Goal: Task Accomplishment & Management: Use online tool/utility

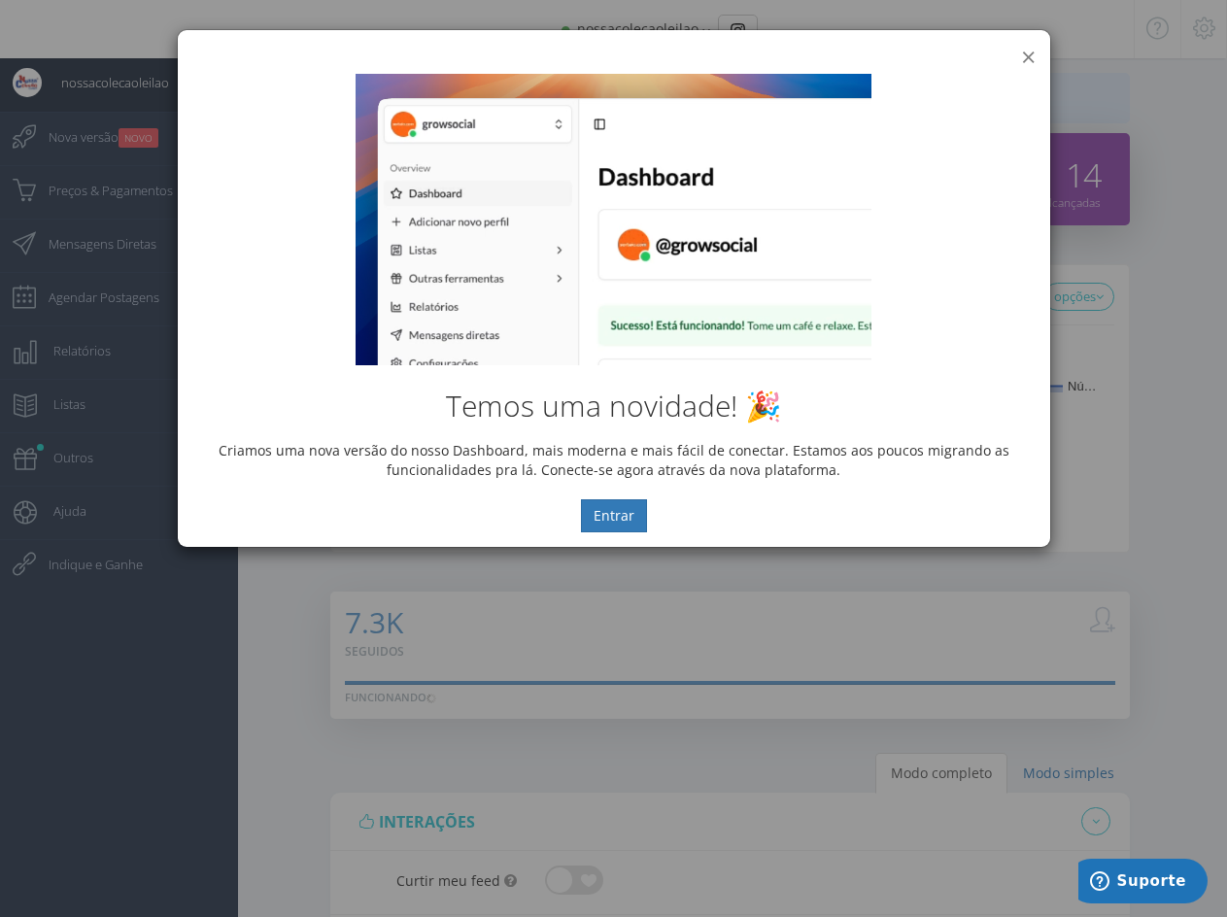
click at [1030, 52] on button "×" at bounding box center [1028, 57] width 15 height 26
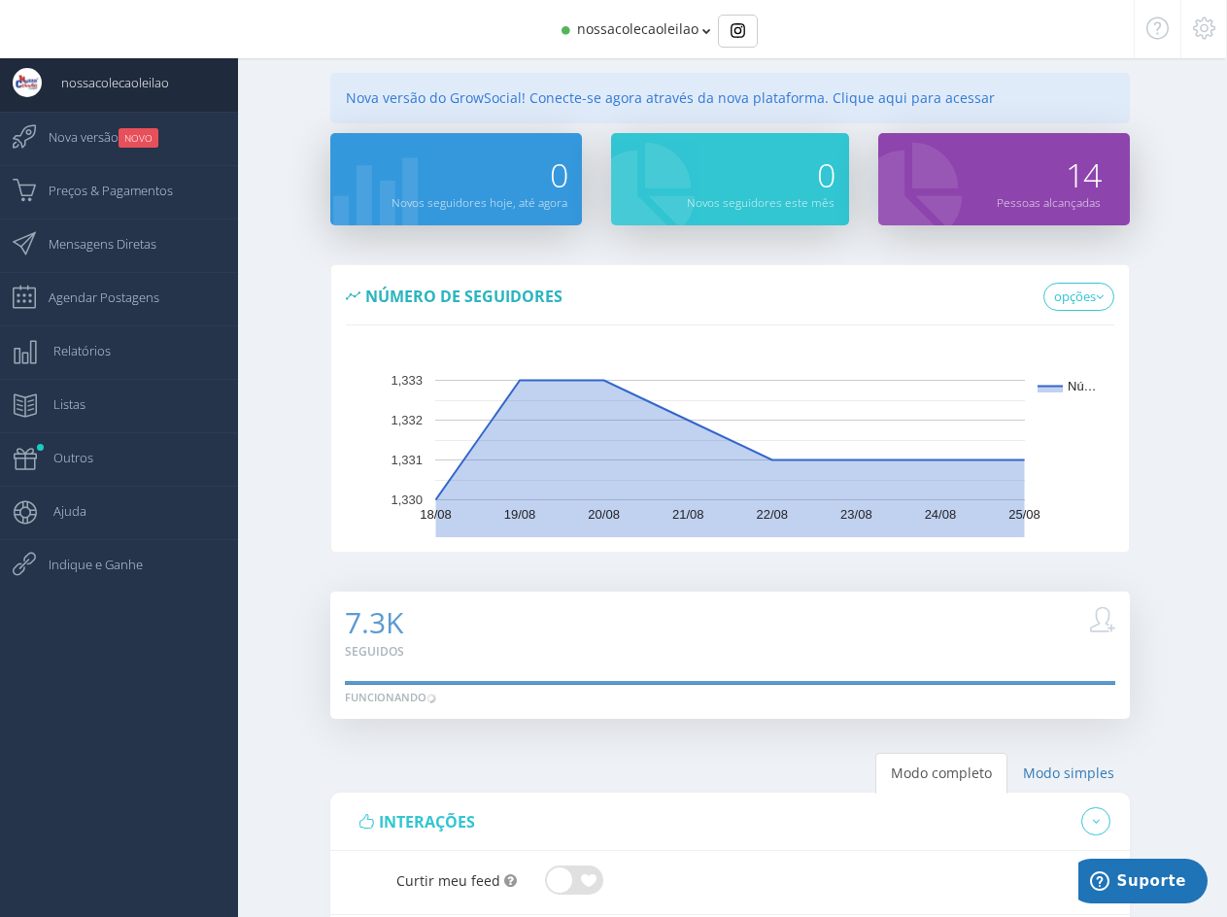
click at [637, 32] on span "nossacolecaoleilao" at bounding box center [637, 28] width 121 height 18
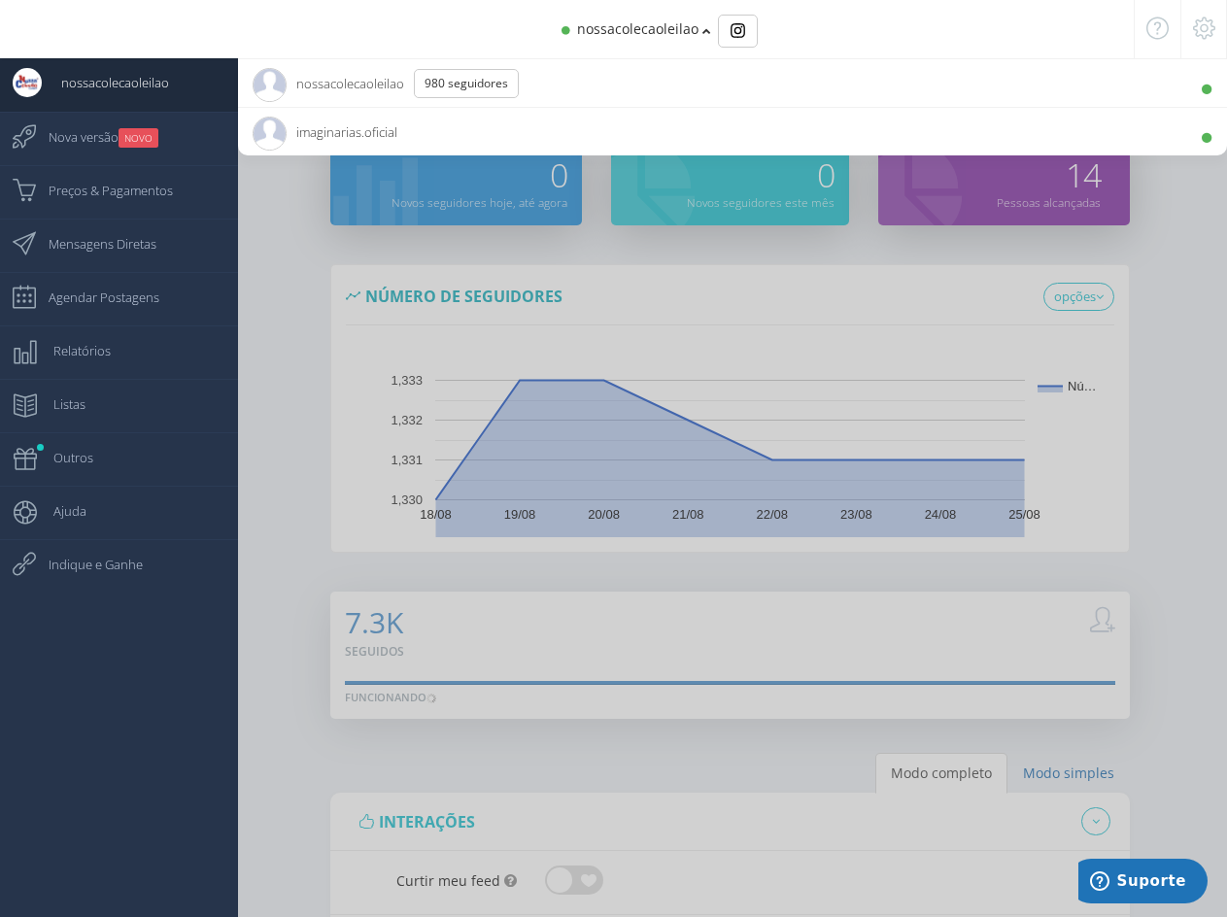
click at [336, 121] on span "imaginarias.oficial 3.6K Seguidores" at bounding box center [325, 132] width 145 height 49
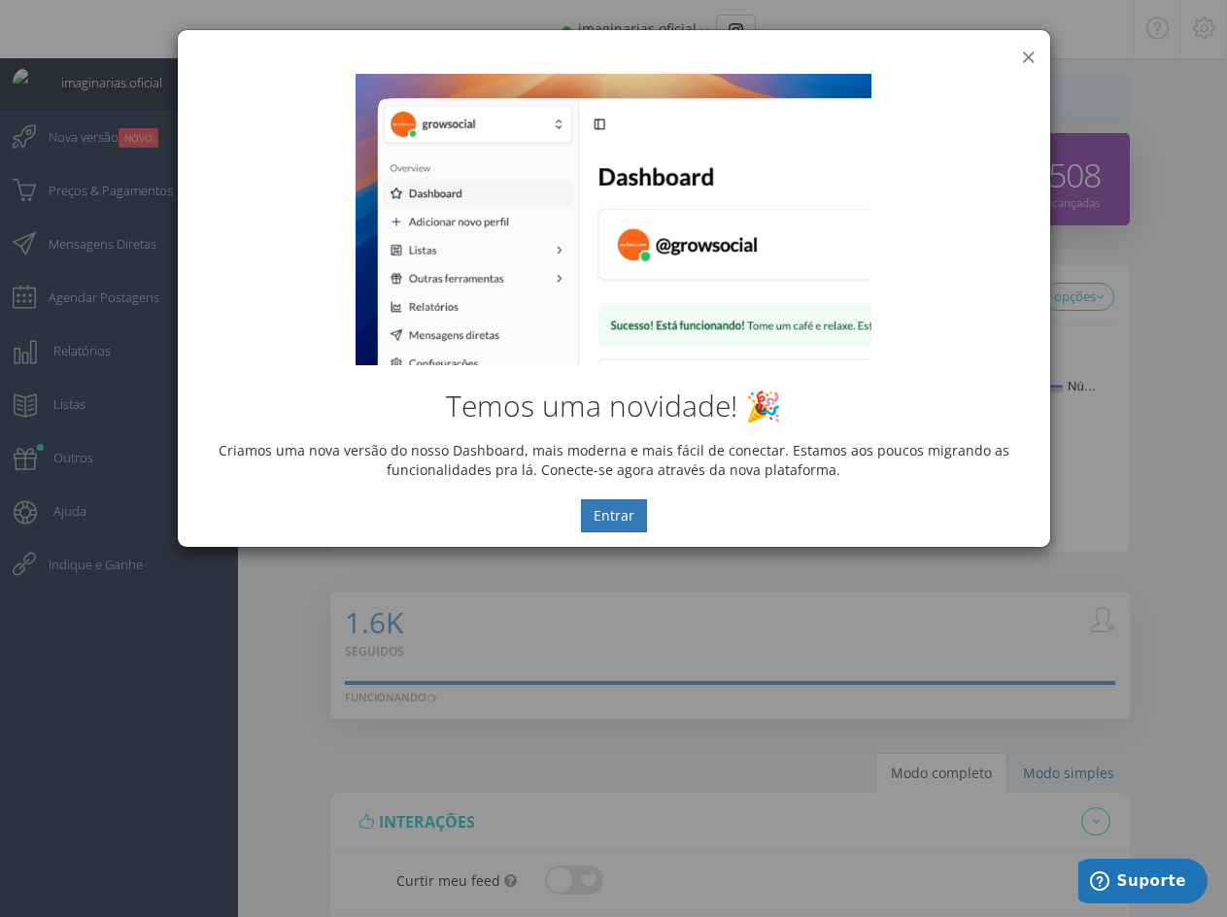
click at [1023, 51] on button "×" at bounding box center [1028, 57] width 15 height 26
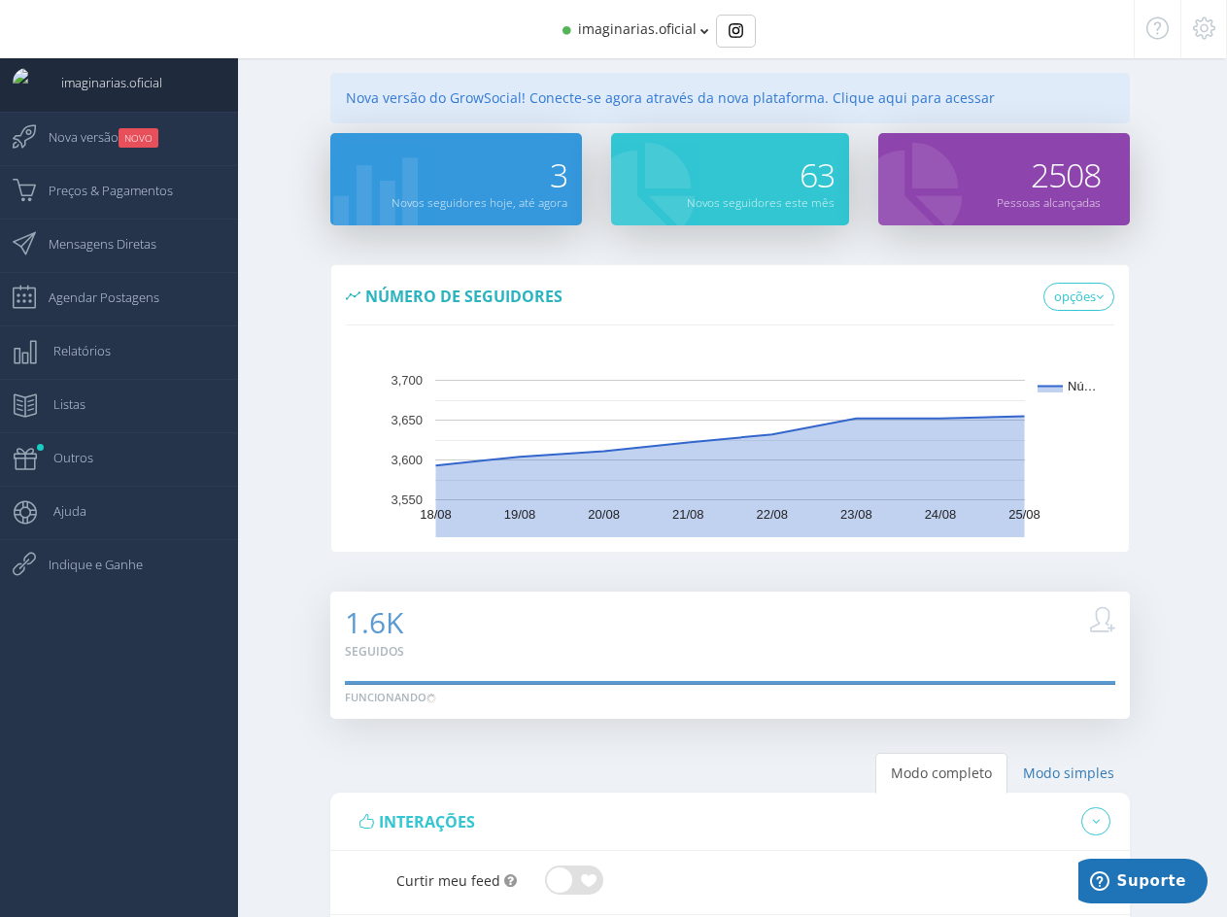
click at [617, 27] on span "imaginarias.oficial" at bounding box center [637, 28] width 118 height 18
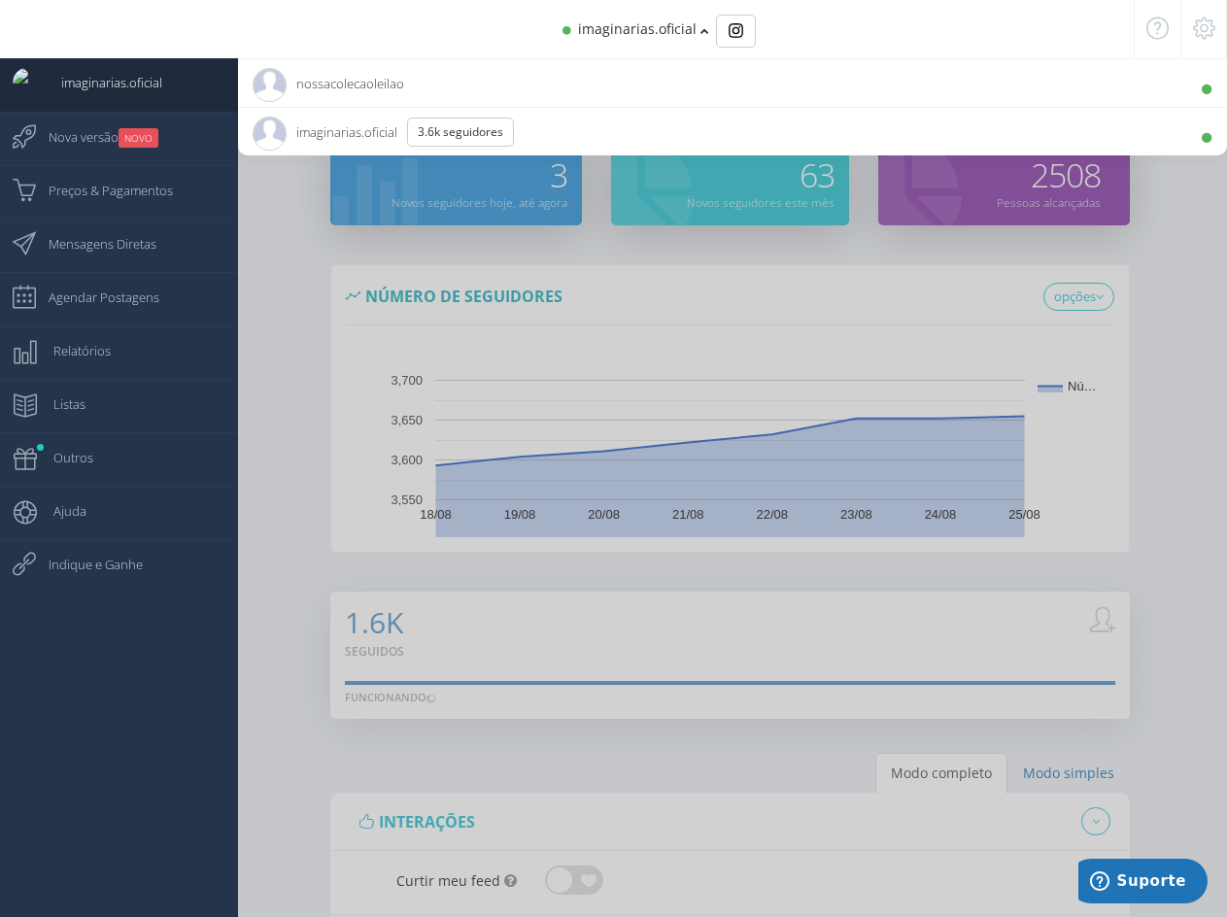
click at [329, 83] on span "nossacolecaoleilao 980 Seguidores" at bounding box center [329, 83] width 152 height 49
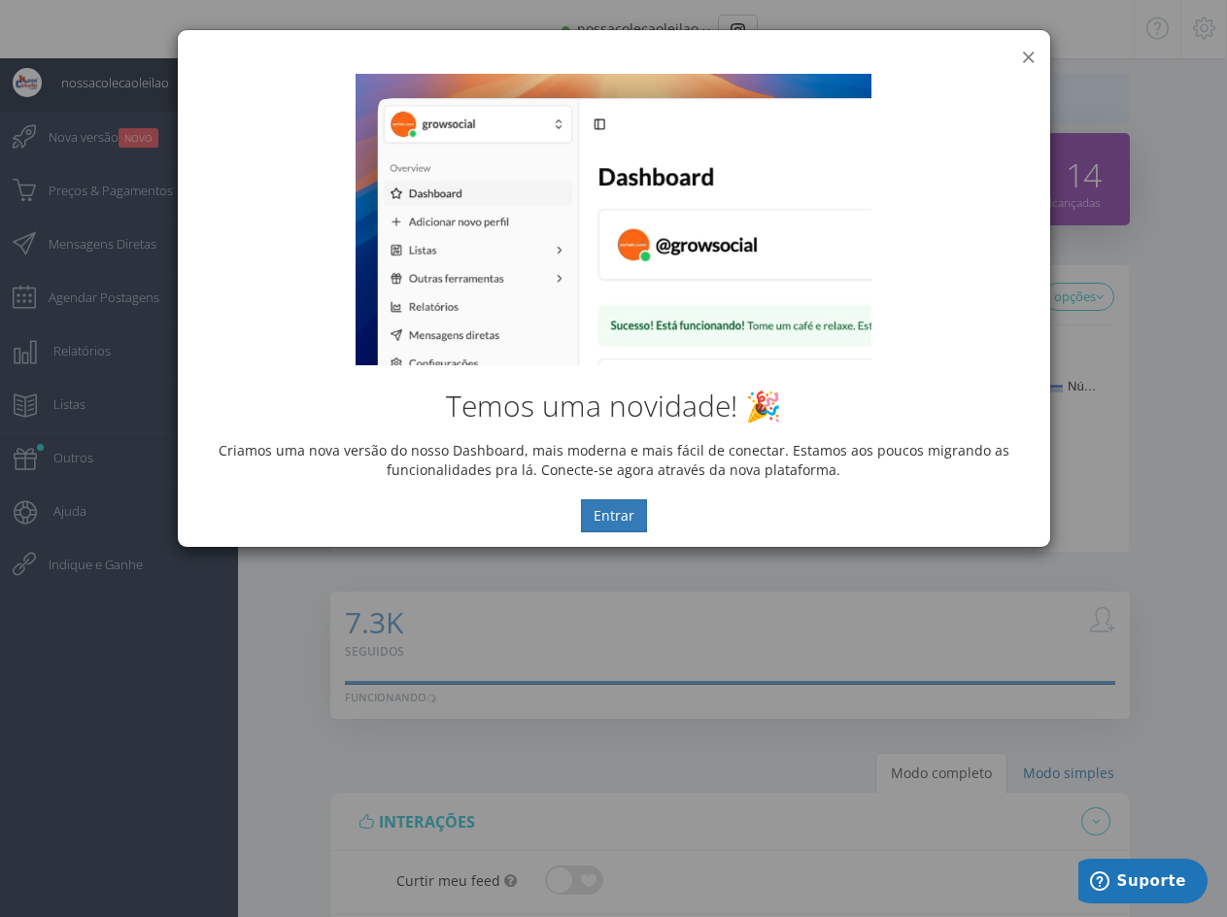
click at [1030, 58] on button "×" at bounding box center [1028, 57] width 15 height 26
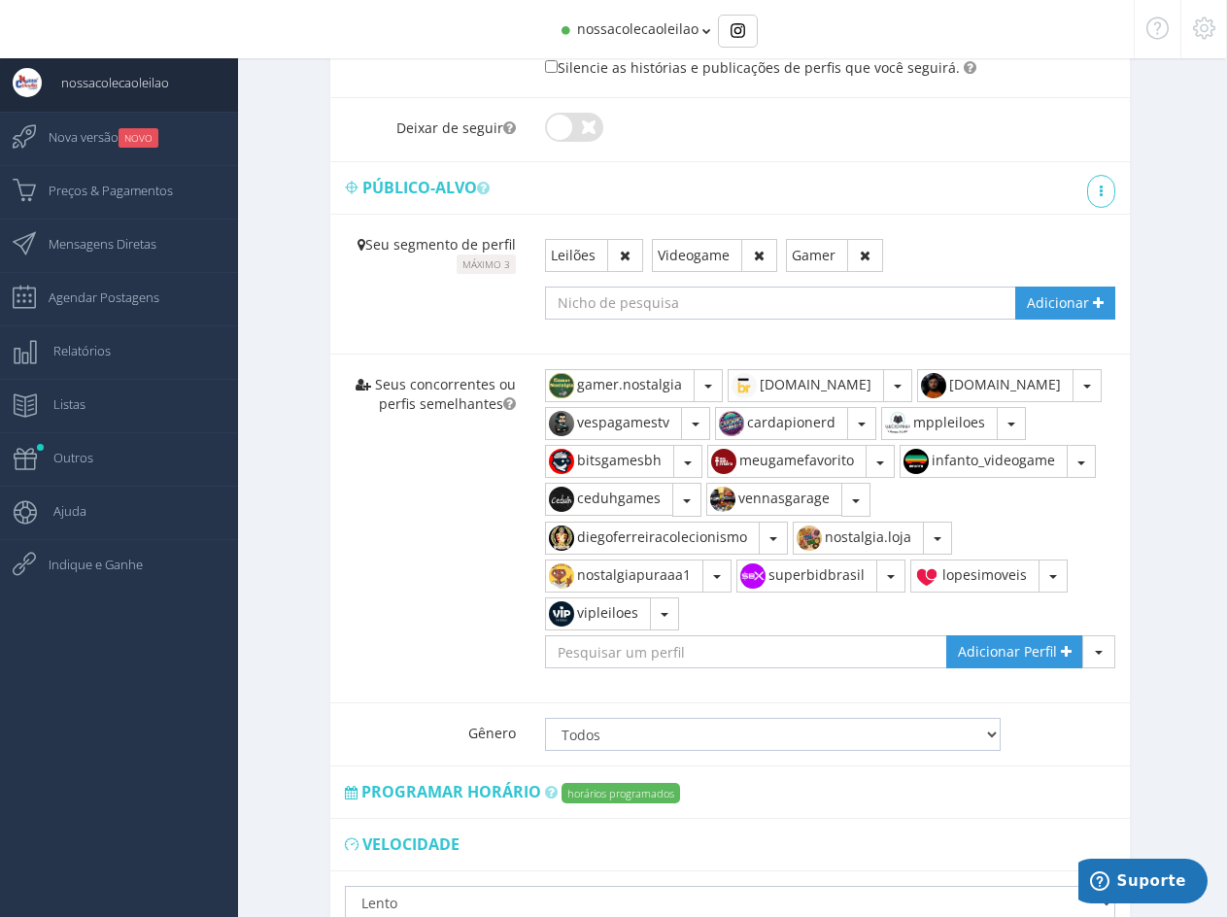
scroll to position [1095, 0]
